Goal: Information Seeking & Learning: Learn about a topic

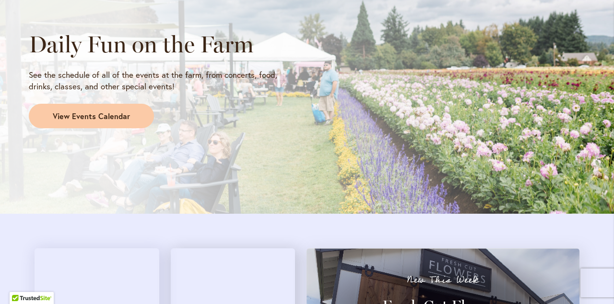
scroll to position [847, 0]
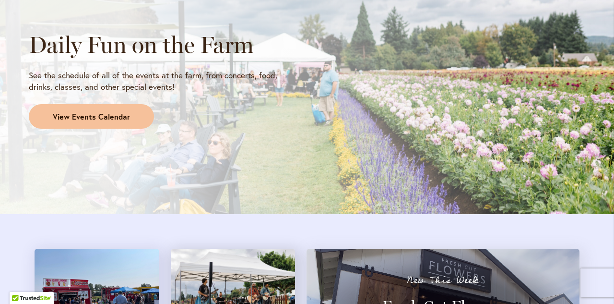
click at [120, 116] on span "View Events Calendar" at bounding box center [91, 116] width 77 height 11
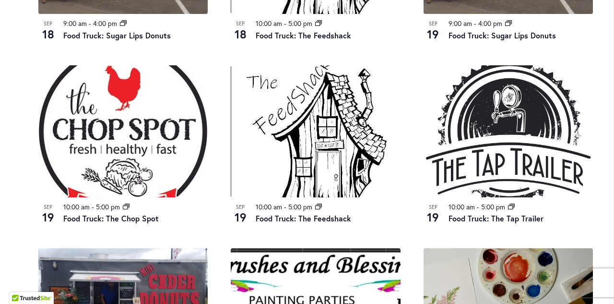
scroll to position [836, 0]
click at [341, 213] on link "Food Truck: The Feedshack" at bounding box center [303, 218] width 95 height 11
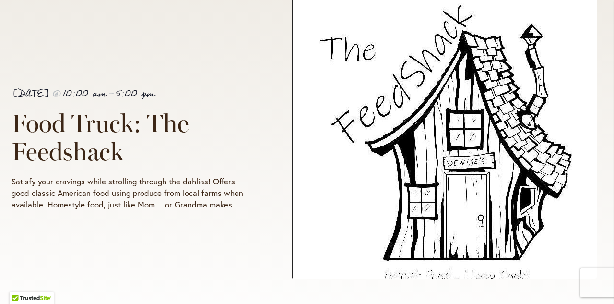
scroll to position [210, 0]
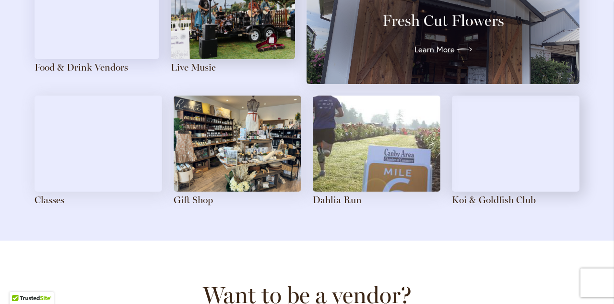
scroll to position [1131, 0]
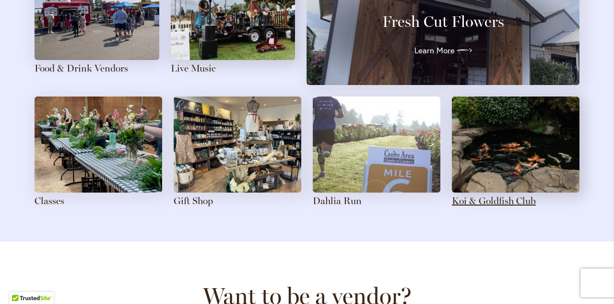
click at [510, 200] on link "Koi & Goldfish Club" at bounding box center [494, 201] width 84 height 12
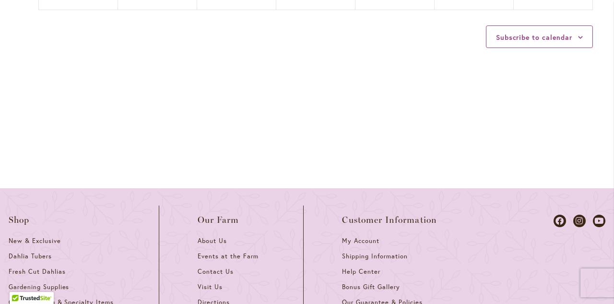
scroll to position [1013, 0]
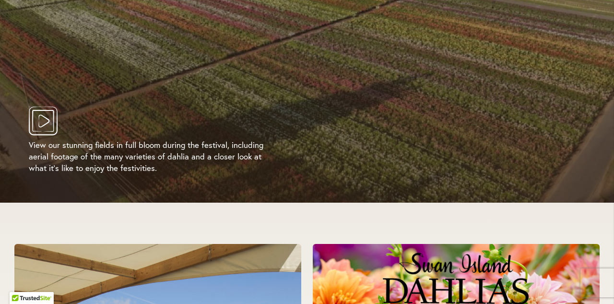
scroll to position [1909, 0]
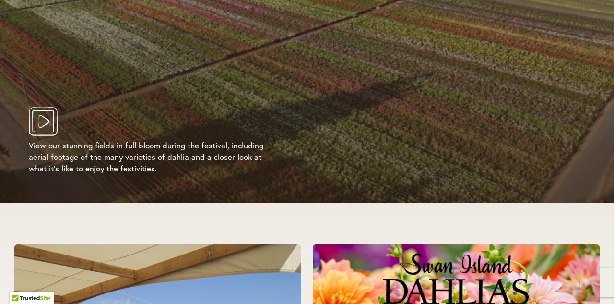
click at [47, 121] on icon "Play Video" at bounding box center [43, 121] width 29 height 29
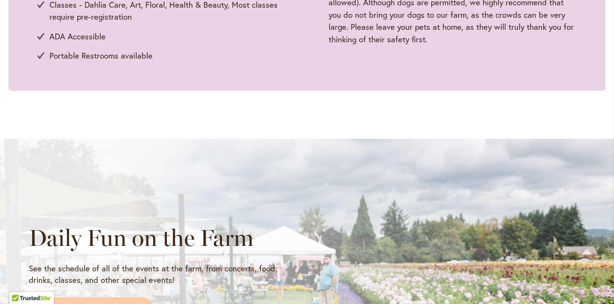
scroll to position [0, 0]
